Goal: Information Seeking & Learning: Learn about a topic

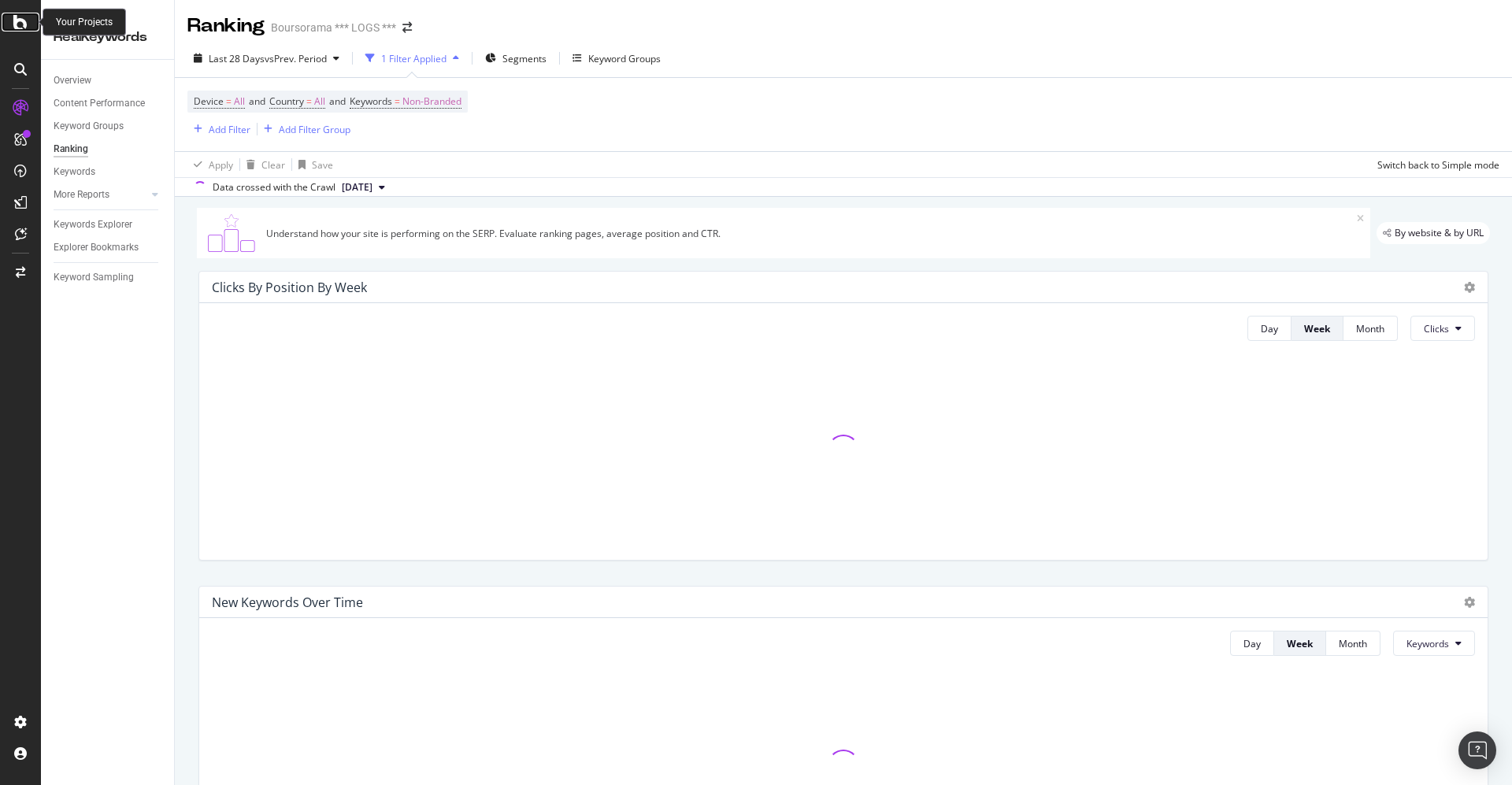
click at [19, 19] on icon at bounding box center [21, 22] width 15 height 19
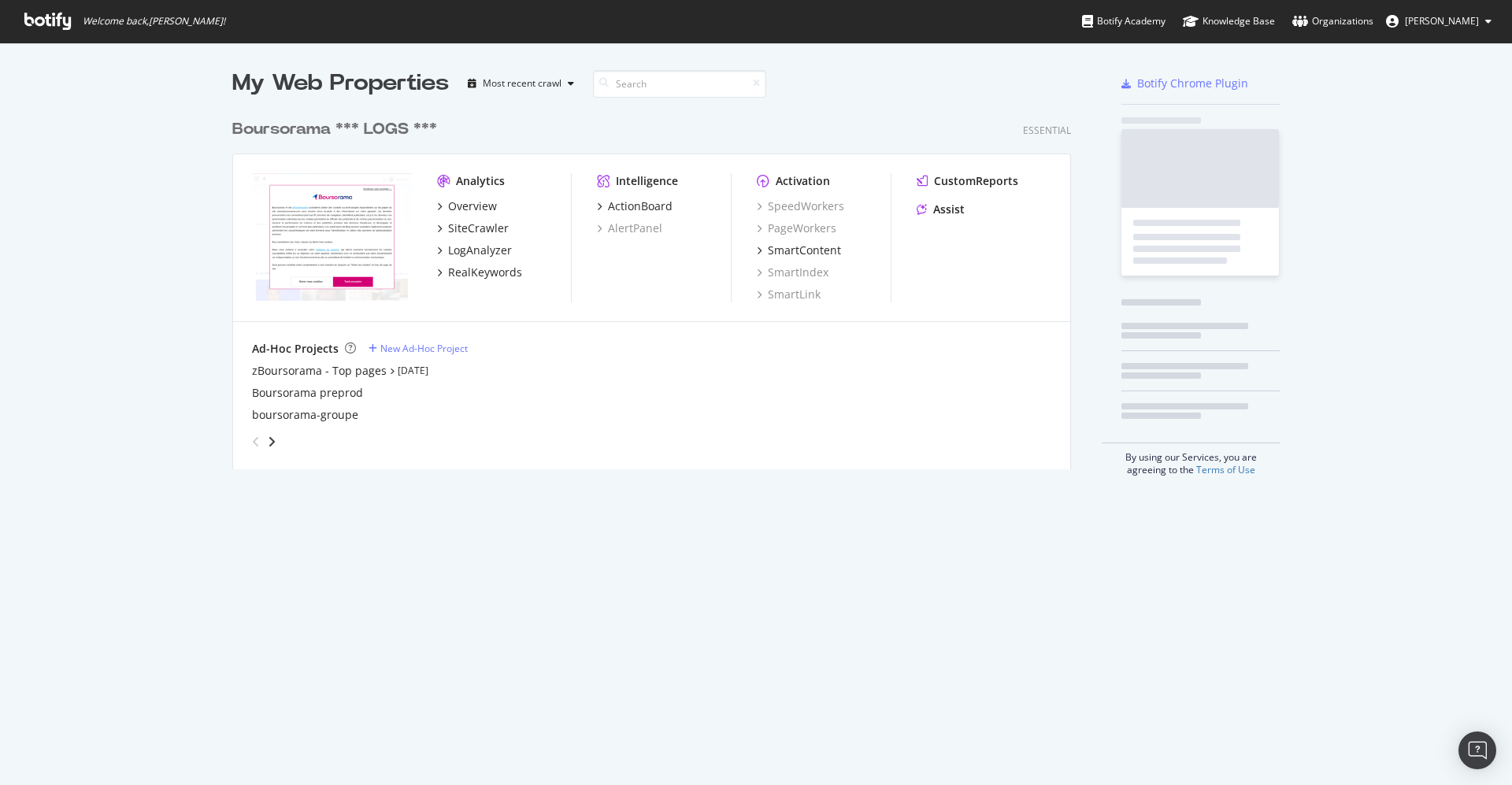
scroll to position [768, 1476]
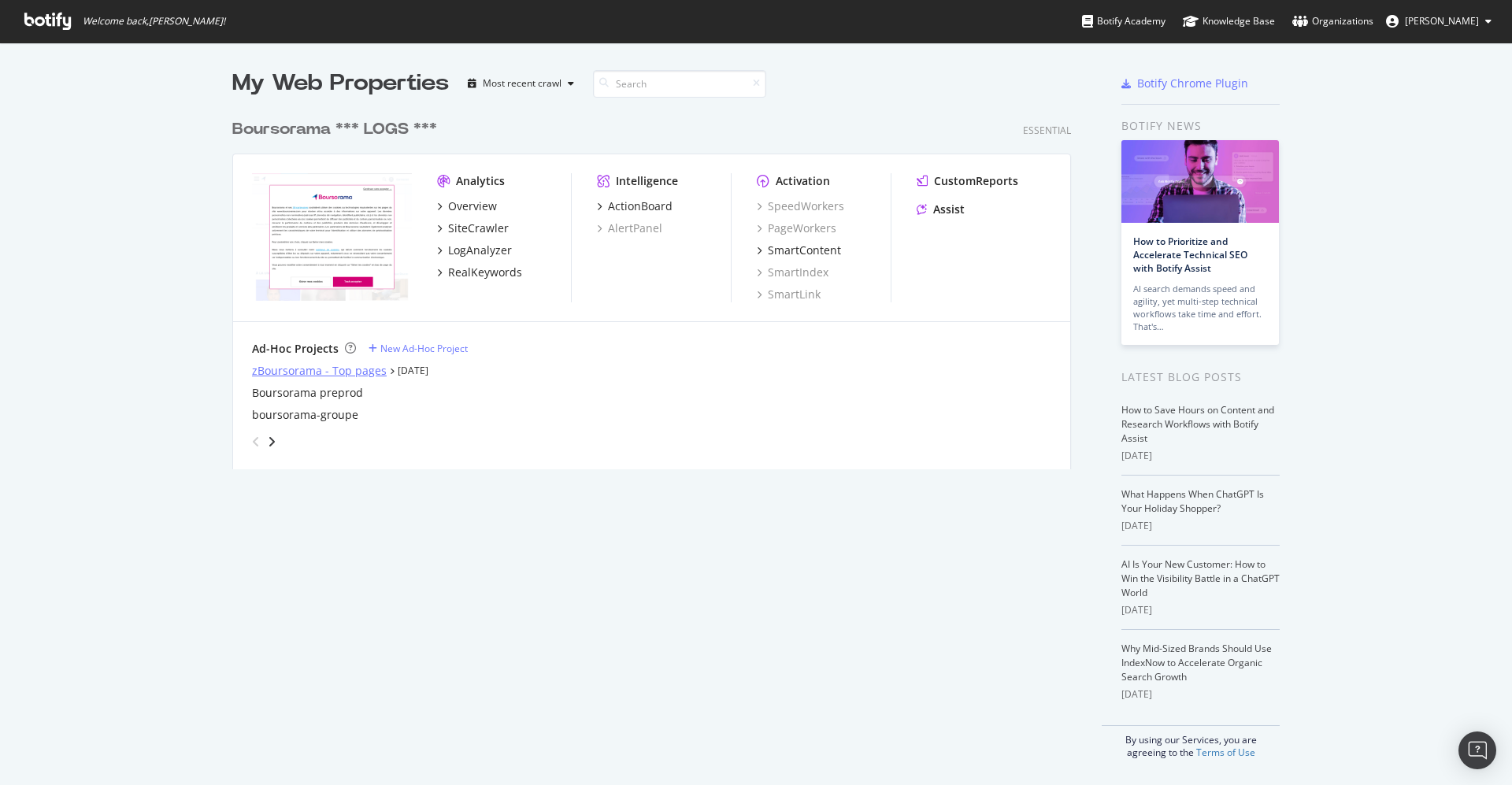
click at [333, 366] on div "zBoursorama - Top pages" at bounding box center [319, 371] width 135 height 16
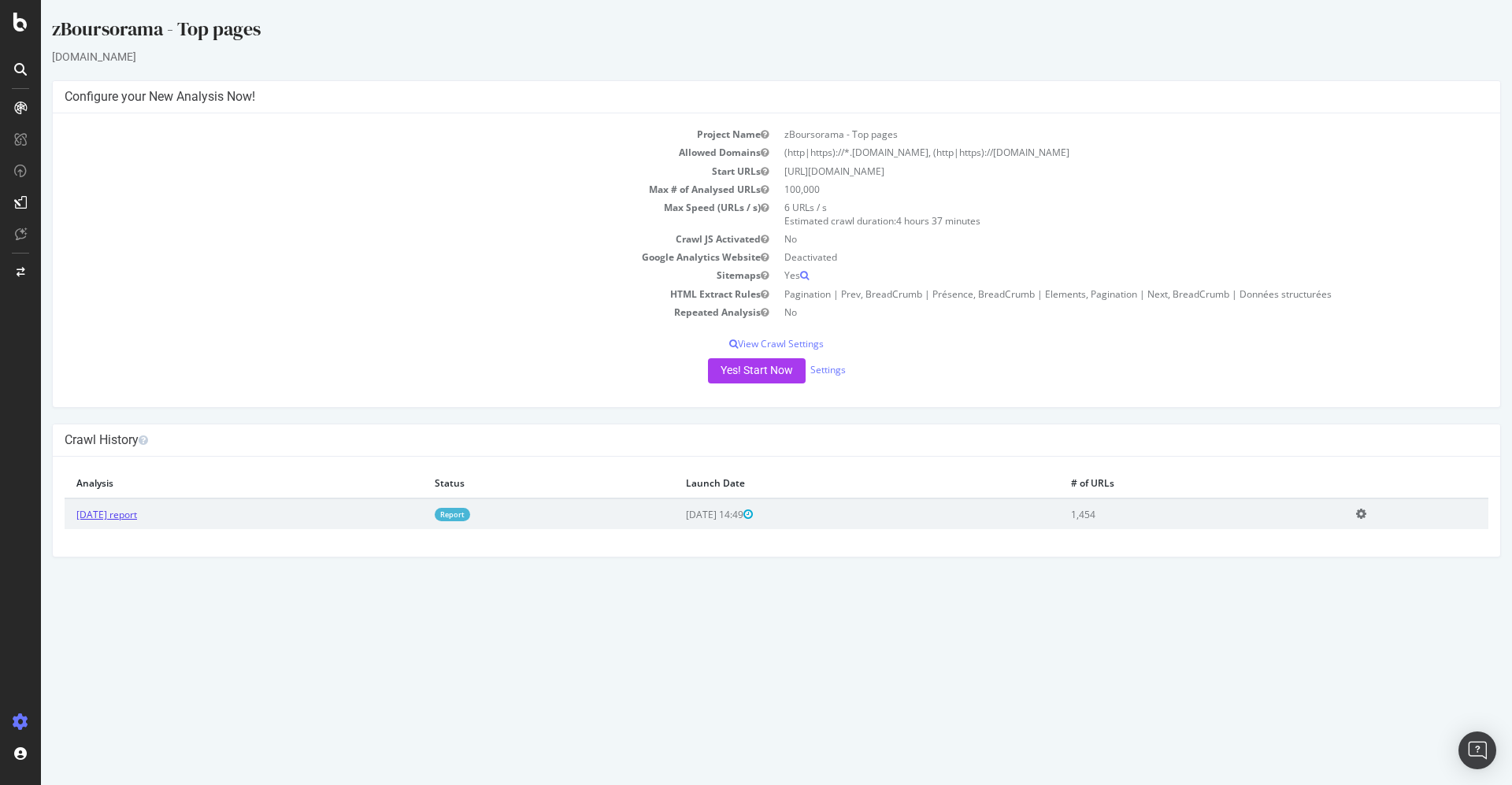
click at [132, 511] on link "[DATE] report" at bounding box center [107, 514] width 61 height 14
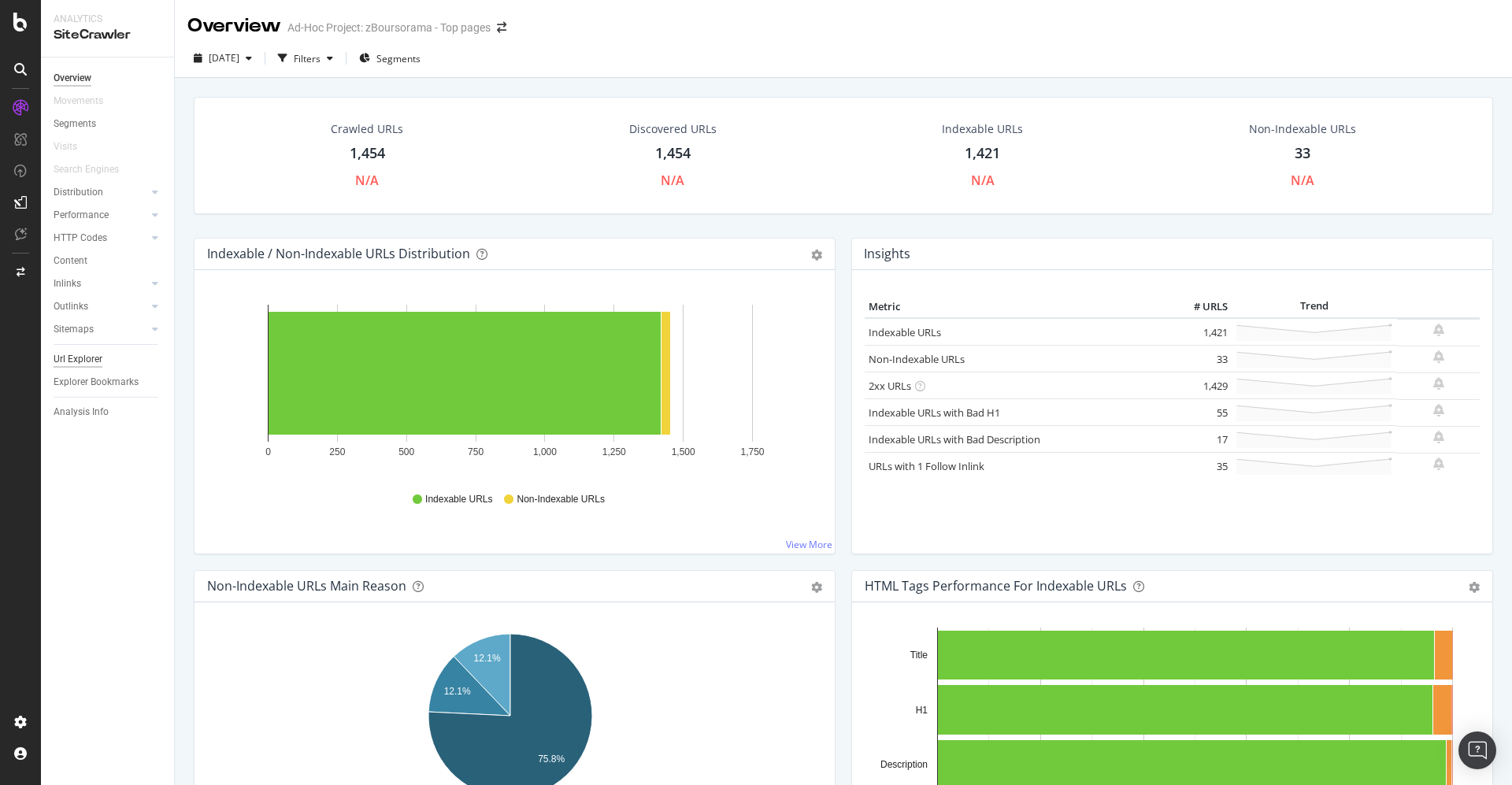
click at [98, 359] on div "Url Explorer" at bounding box center [77, 359] width 49 height 16
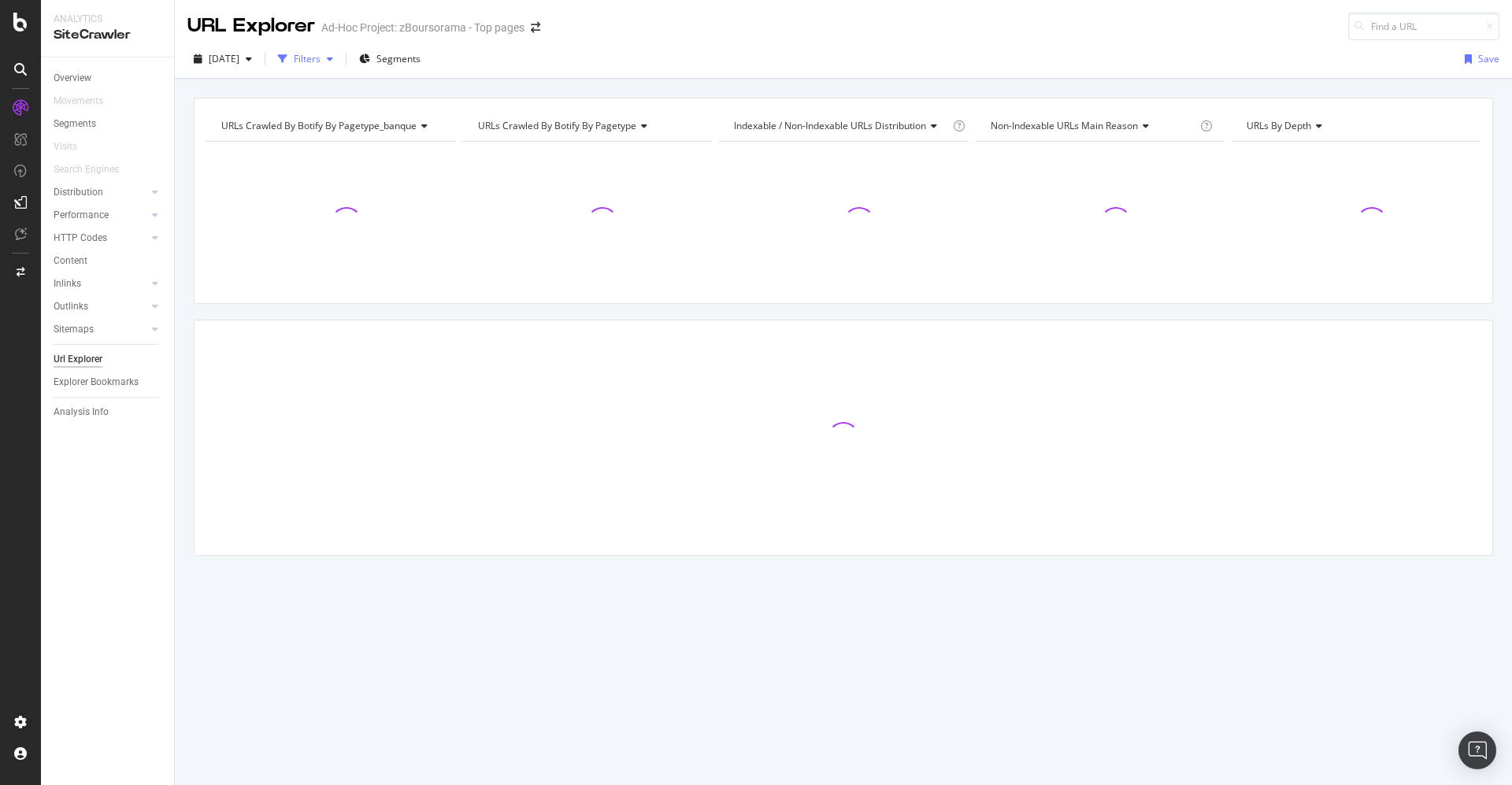
click at [320, 54] on div "Filters" at bounding box center [307, 58] width 27 height 14
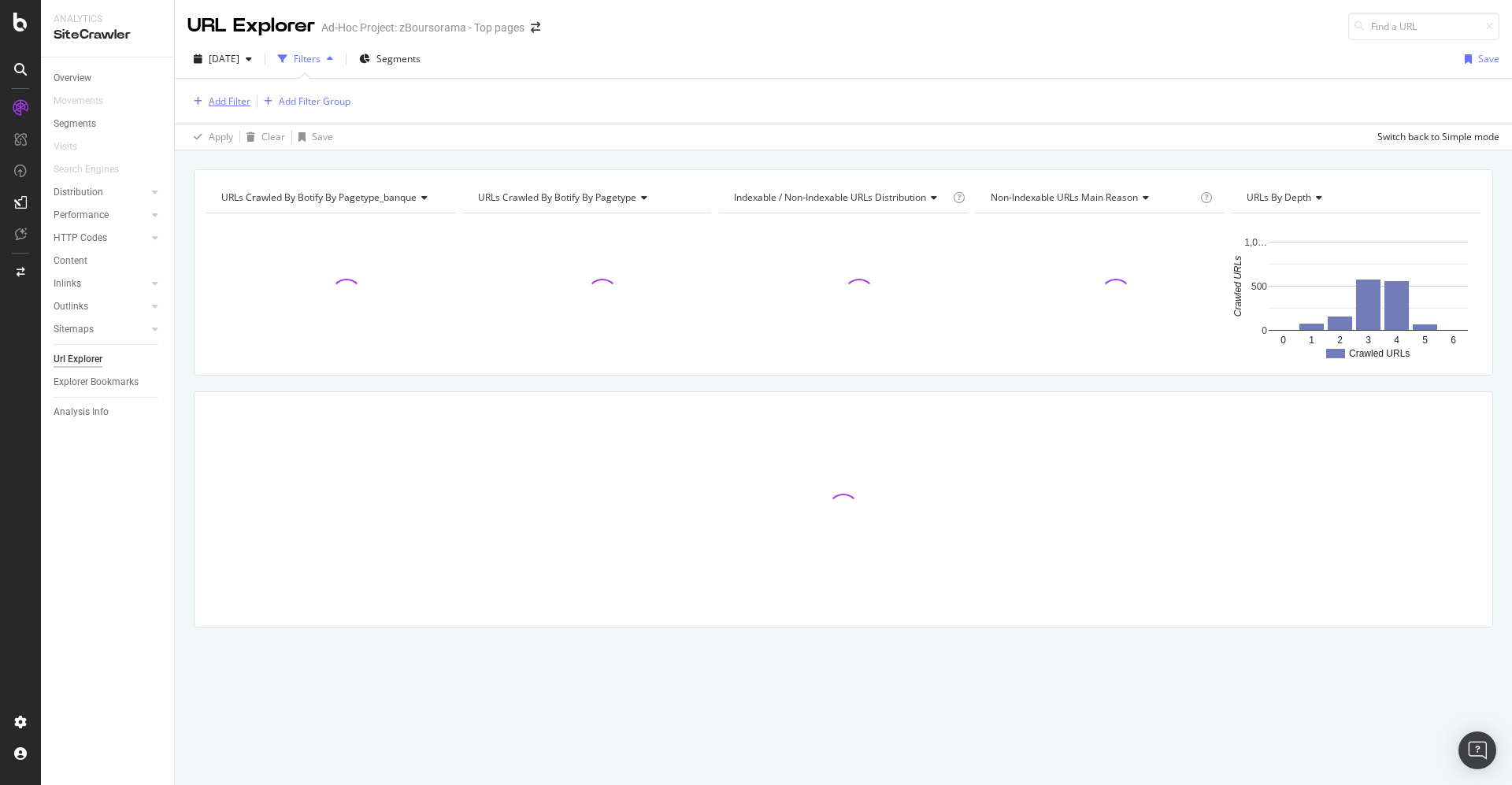
click at [222, 100] on div "Add Filter" at bounding box center [230, 101] width 42 height 14
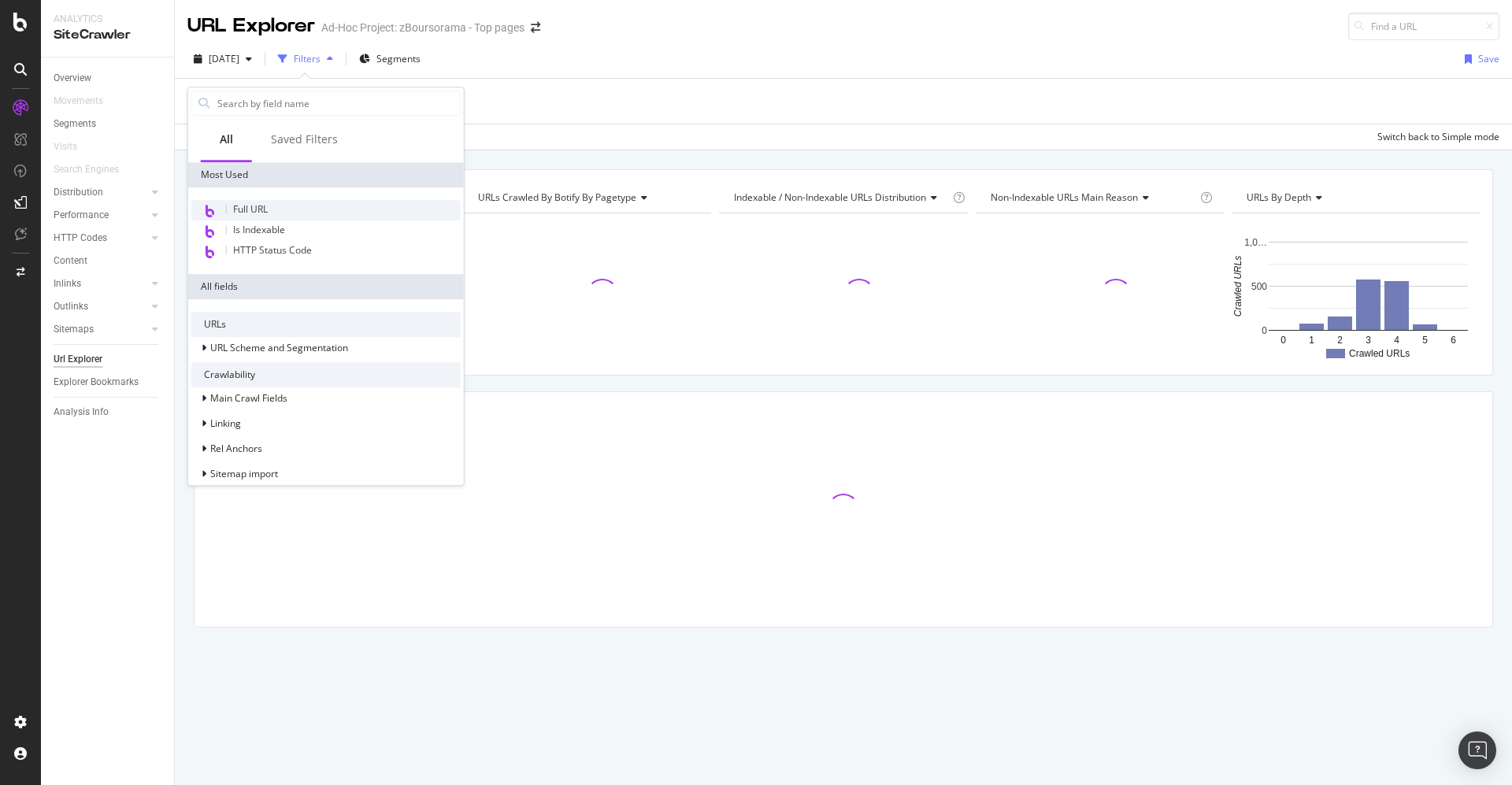
click at [253, 205] on span "Full URL" at bounding box center [250, 209] width 35 height 14
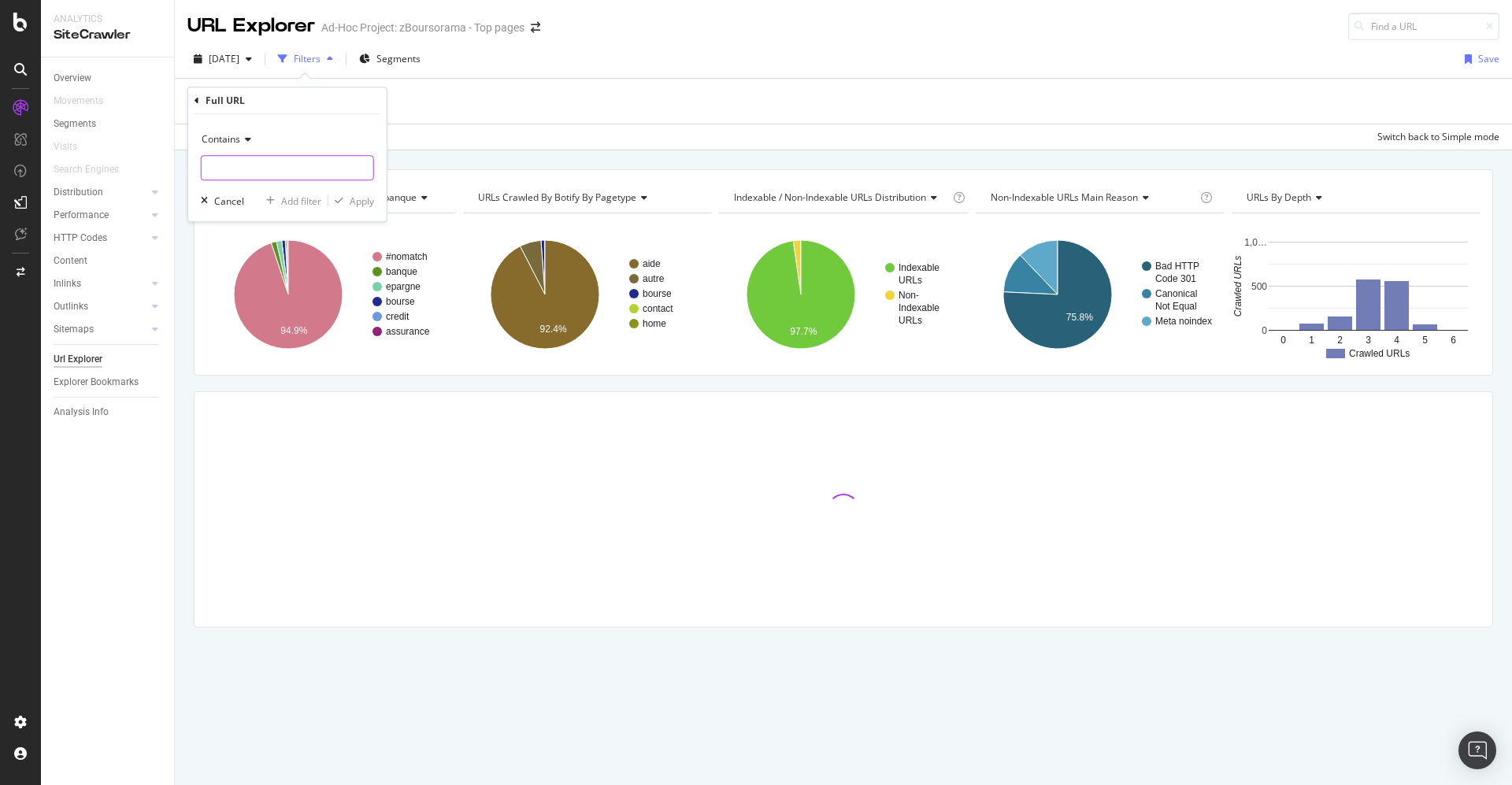
click at [248, 163] on input "text" at bounding box center [287, 167] width 172 height 25
paste input "https://www.boursobank.com/contact/SERVICE_COMMERCIAL_PROSPECT"
drag, startPoint x: 223, startPoint y: 163, endPoint x: 140, endPoint y: 161, distance: 83.0
click at [140, 161] on body "Analytics SiteCrawler Overview Movements Segments Visits Search Engines Distrib…" at bounding box center [756, 392] width 1512 height 785
click at [320, 156] on input "https://www.boursobank.com/contact/SERVICE_COMMERCIAL_PROSPECT" at bounding box center [276, 167] width 148 height 25
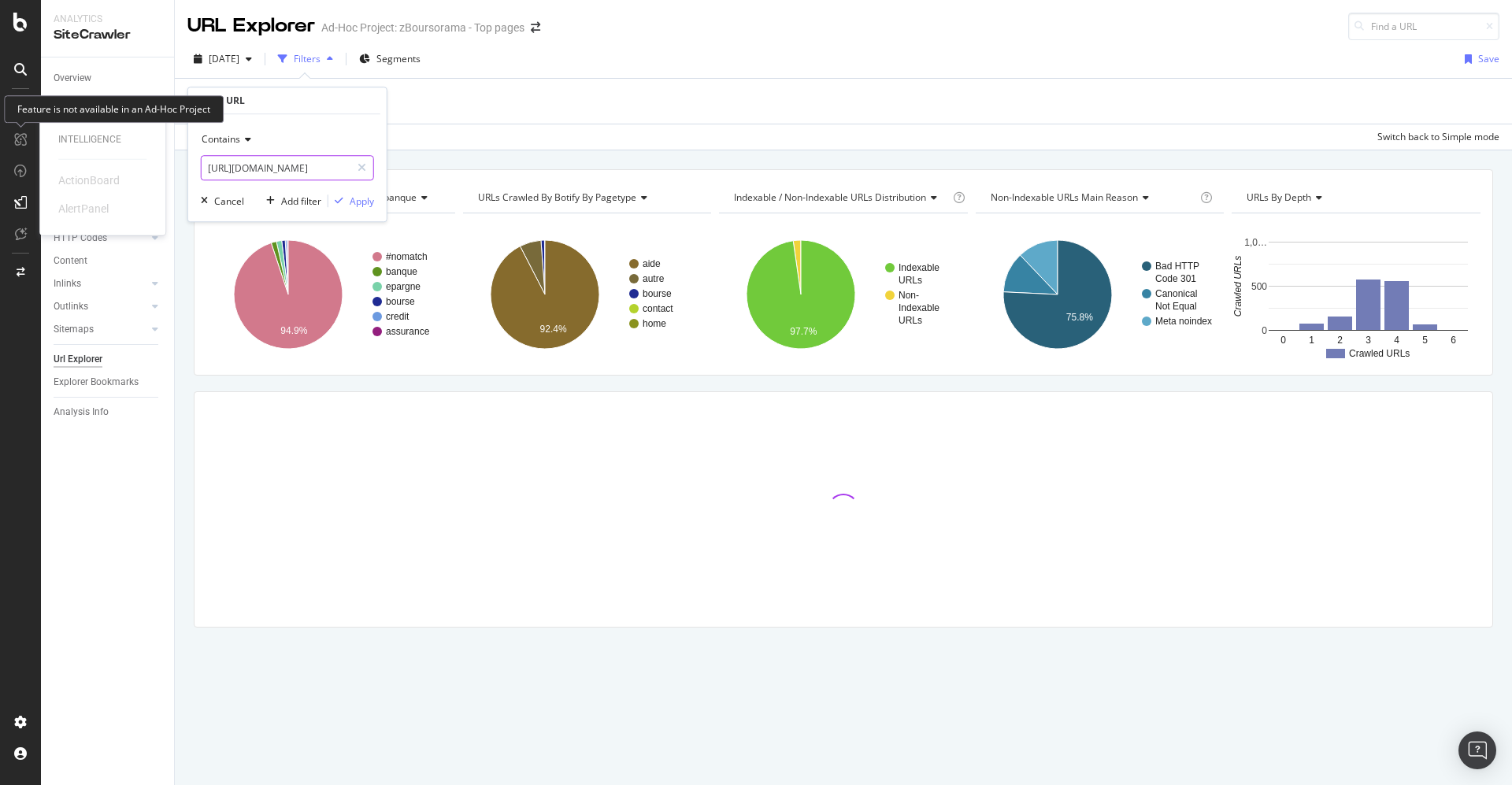
drag, startPoint x: 338, startPoint y: 168, endPoint x: 10, endPoint y: 148, distance: 328.6
click at [10, 148] on body "Intelligence ActionBoard AlertPanel Analytics SiteCrawler Overview Movements Se…" at bounding box center [756, 392] width 1512 height 785
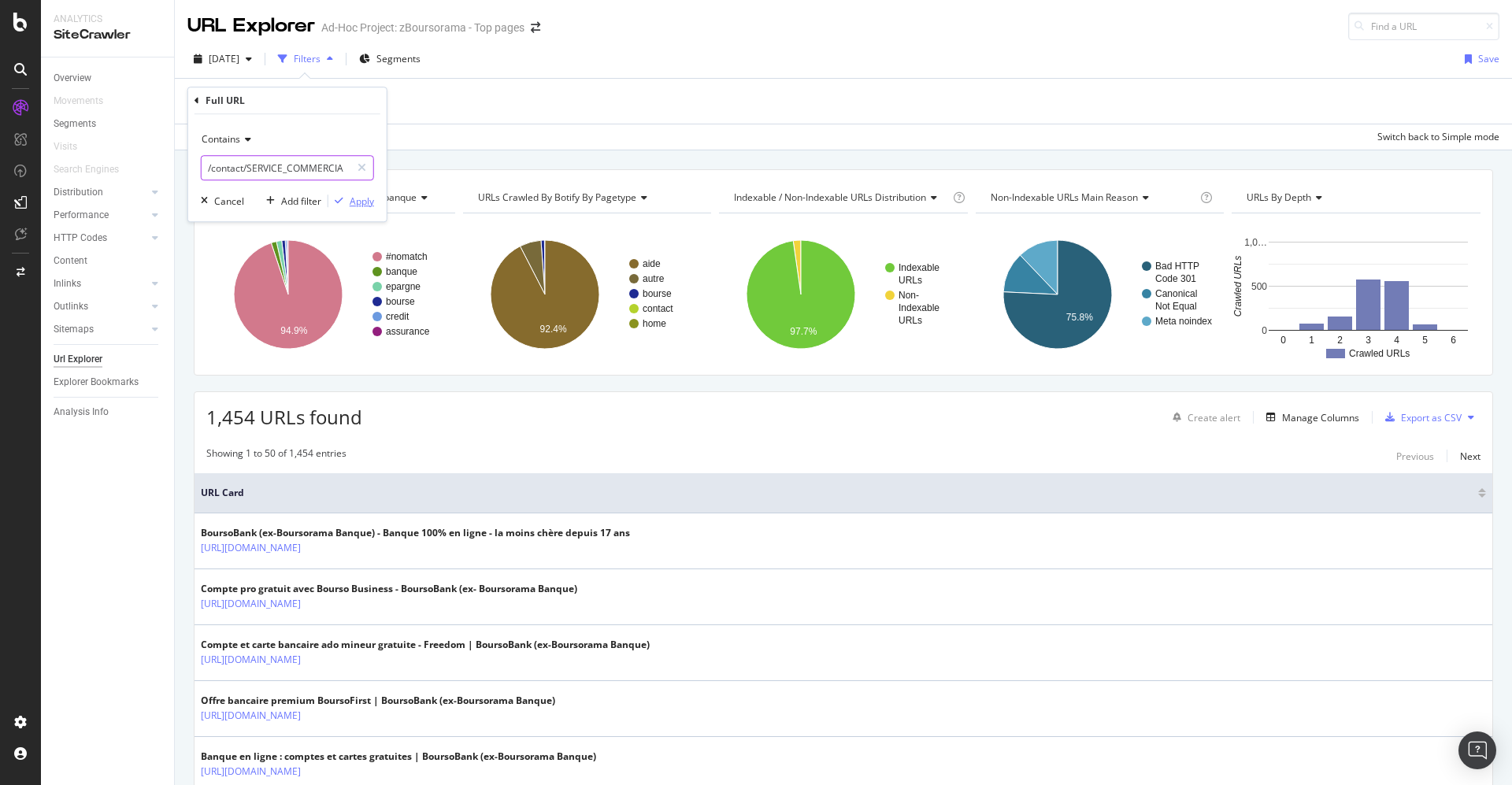
type input "/contact/SERVICE_COMMERCIAL_PROSPECT"
click at [370, 201] on div "Apply" at bounding box center [361, 201] width 24 height 14
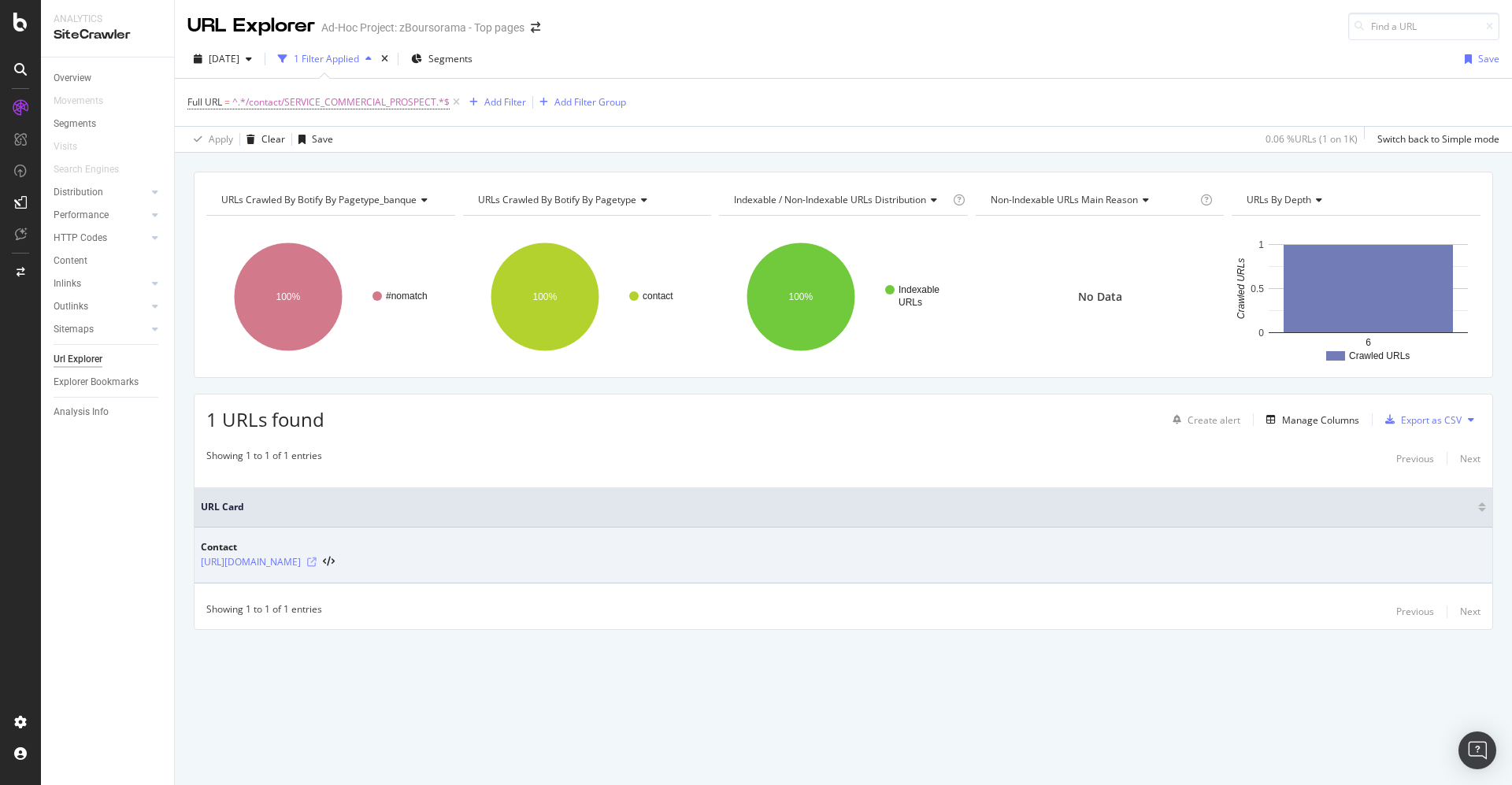
click at [316, 557] on icon at bounding box center [312, 562] width 10 height 10
click at [301, 557] on link "https://www.boursobank.com/contact/SERVICE_COMMERCIAL_PROSPECT" at bounding box center [251, 562] width 100 height 16
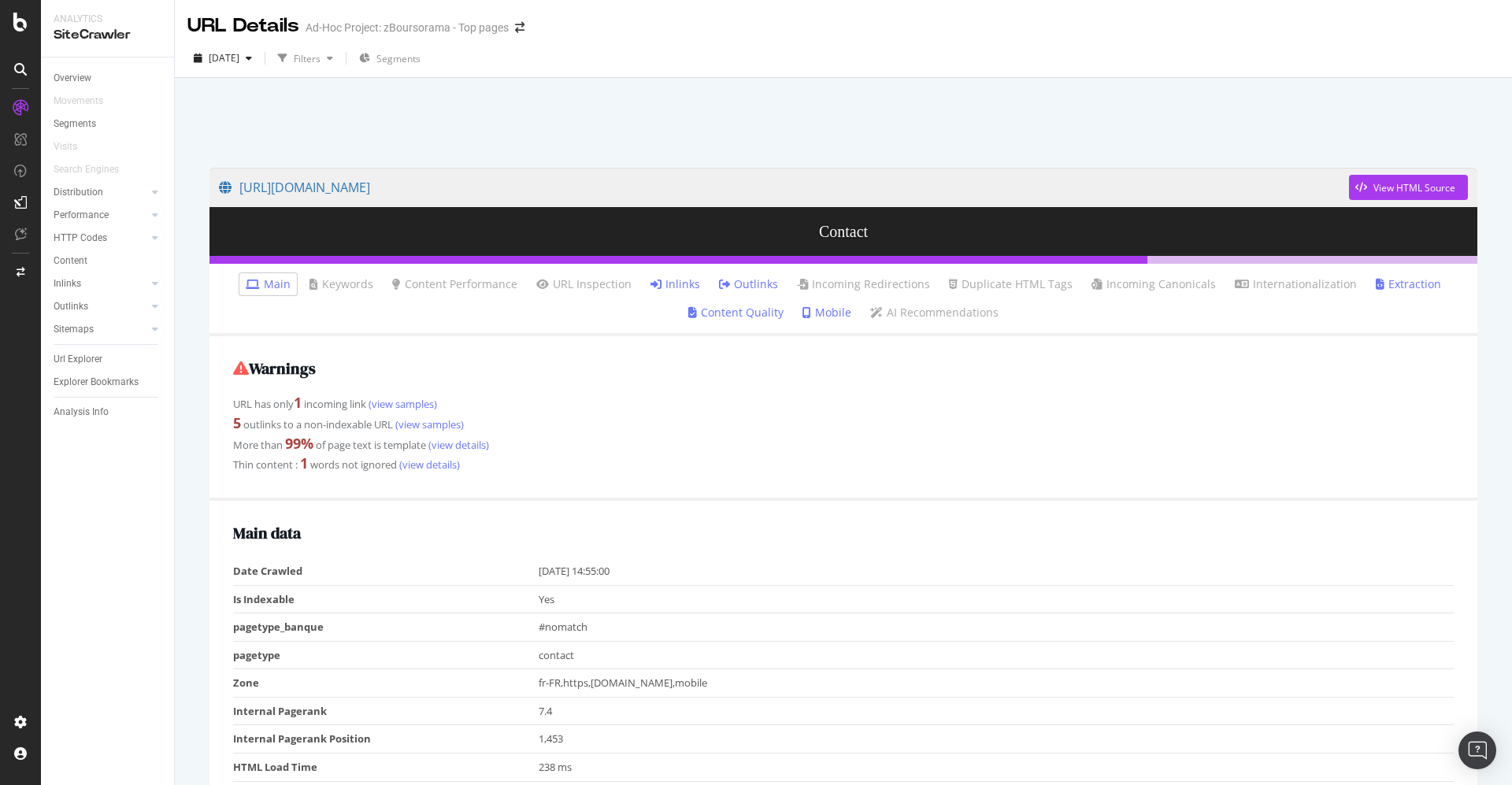
click at [678, 281] on link "Inlinks" at bounding box center [675, 285] width 49 height 16
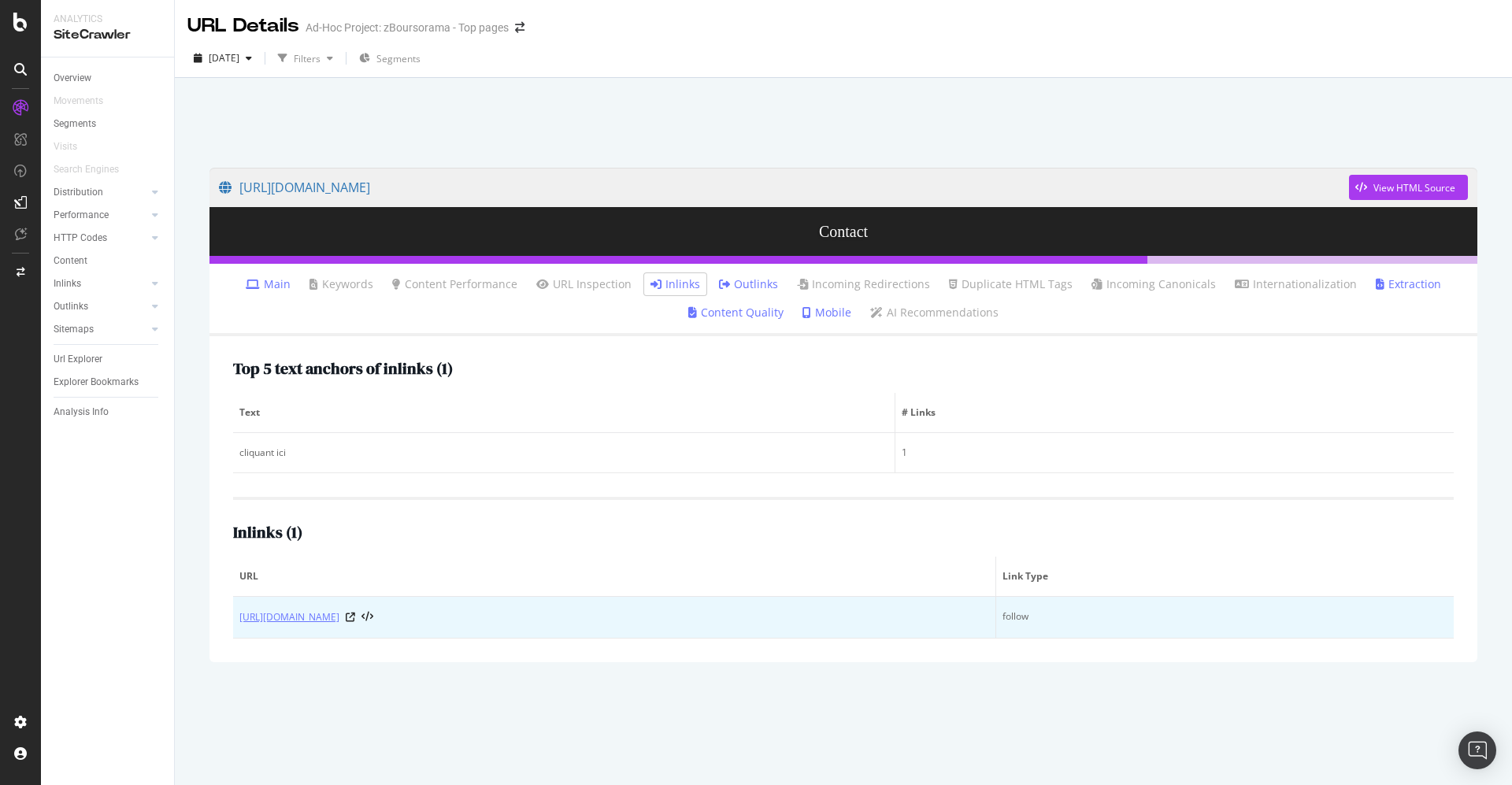
click at [340, 618] on link "https://www.boursobank.com/aide-en-ligne/banque/cheques/cheque-de-banque/questi…" at bounding box center [290, 617] width 100 height 16
click at [355, 615] on icon at bounding box center [350, 617] width 10 height 10
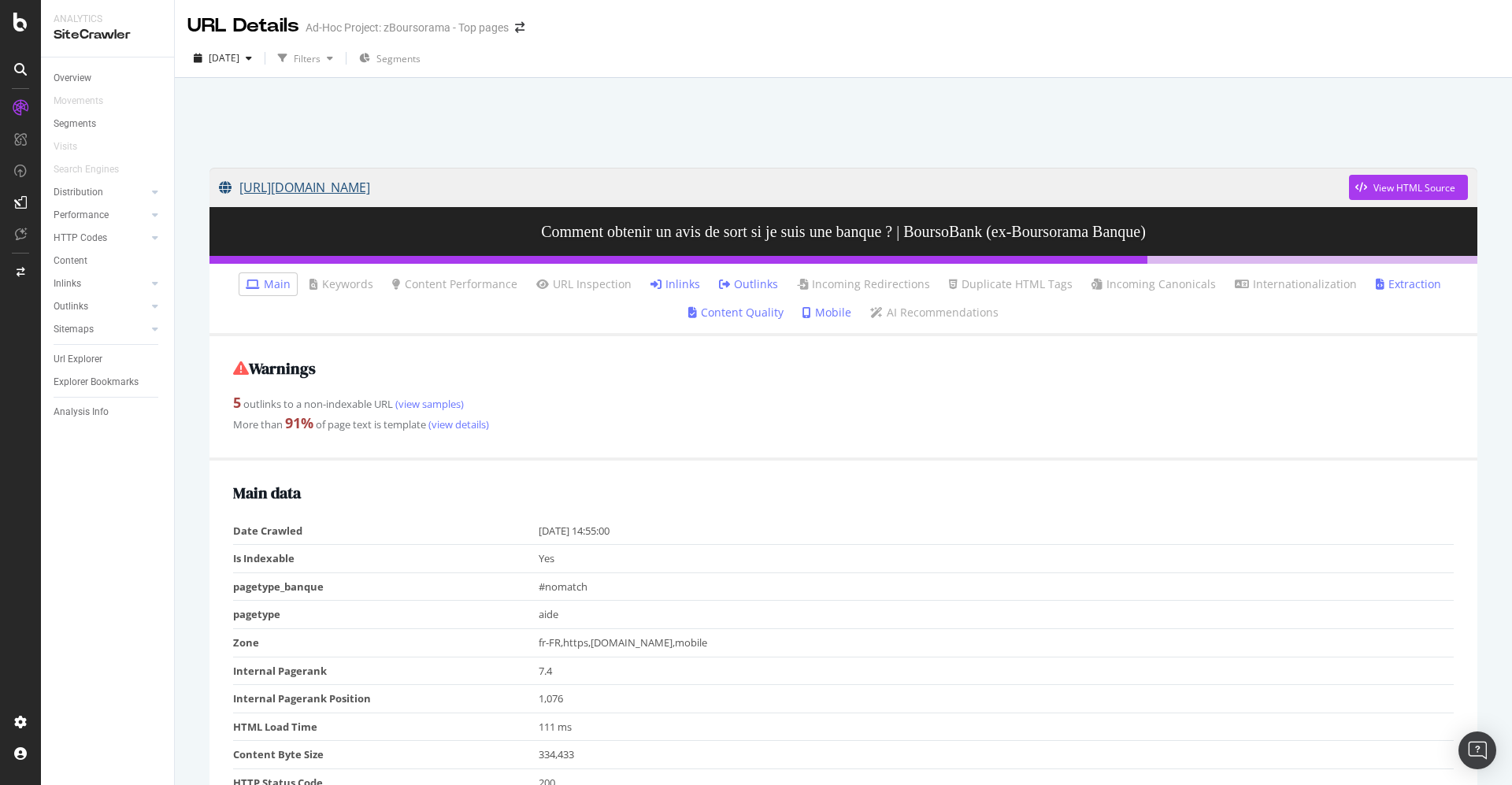
click at [670, 198] on link "[URL][DOMAIN_NAME]" at bounding box center [783, 187] width 1130 height 40
